Goal: Transaction & Acquisition: Purchase product/service

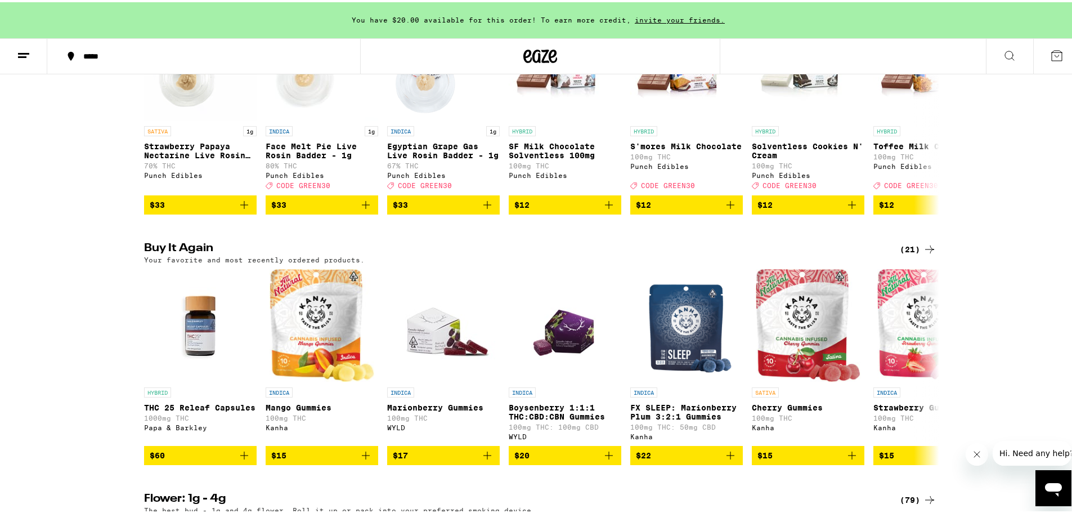
scroll to position [844, 0]
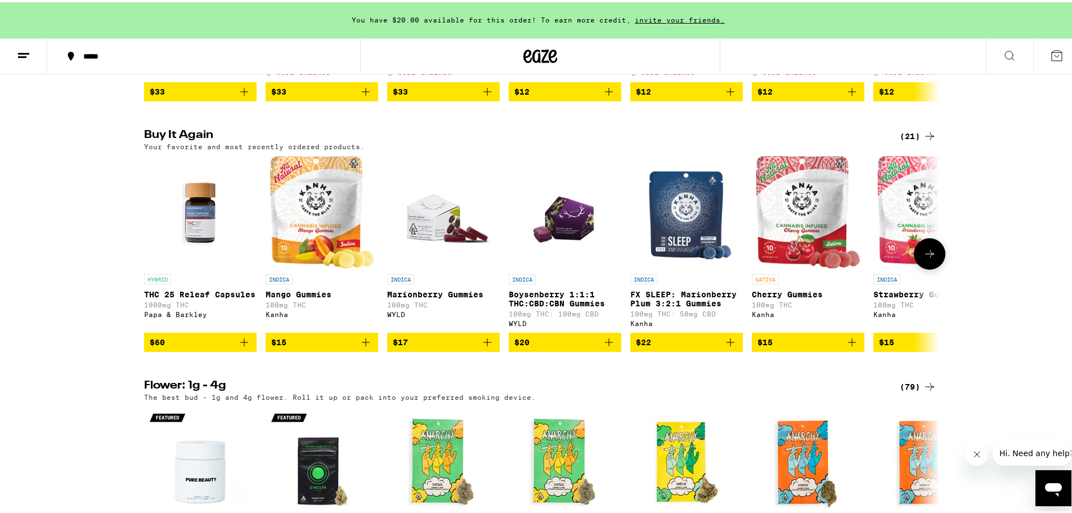
click at [930, 267] on button at bounding box center [930, 252] width 32 height 32
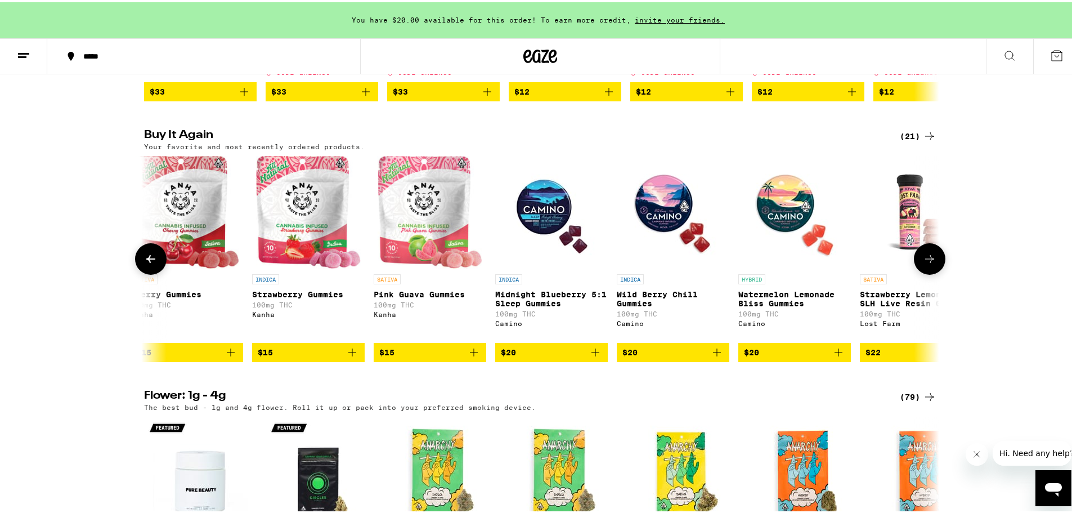
scroll to position [0, 670]
